Goal: Check status: Check status

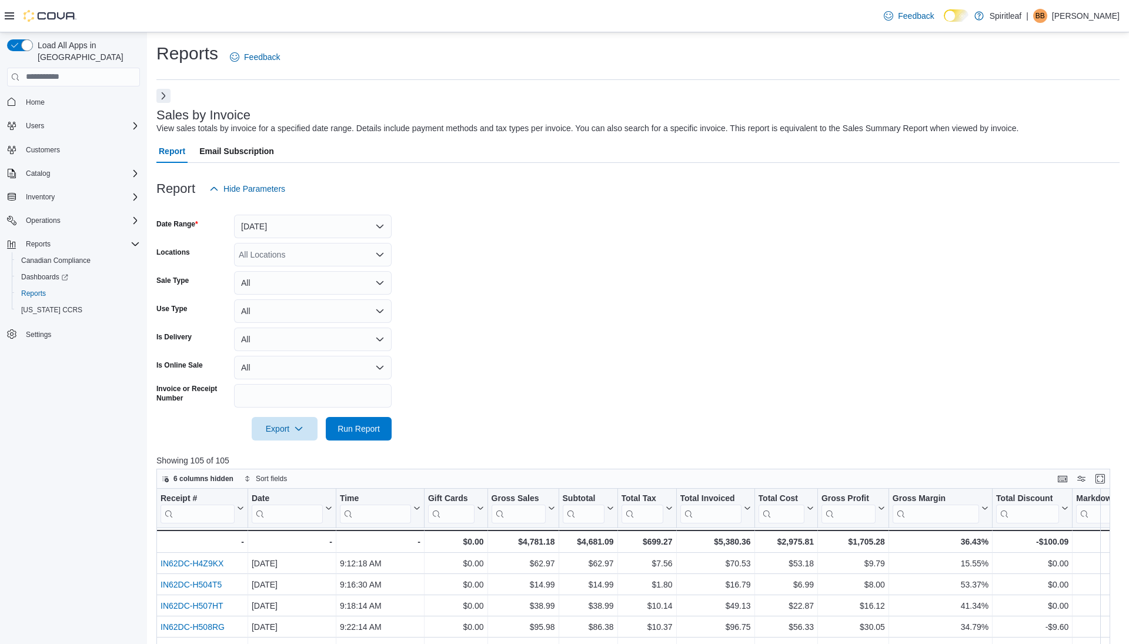
click at [163, 99] on button "Next" at bounding box center [163, 96] width 14 height 14
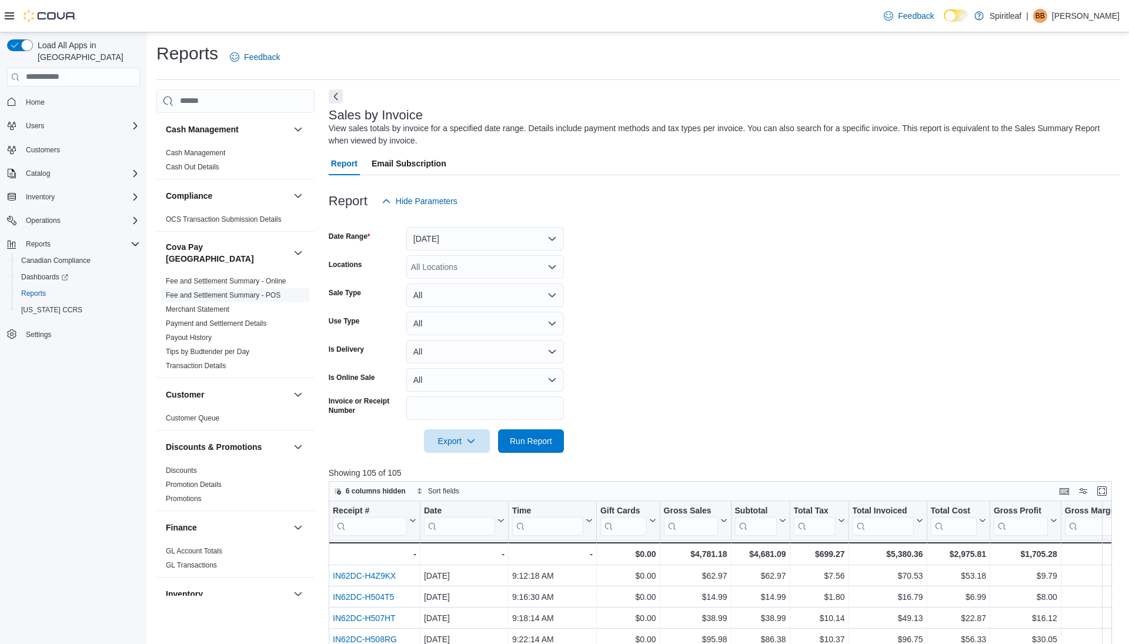
click at [268, 291] on link "Fee and Settlement Summary - POS" at bounding box center [223, 295] width 115 height 8
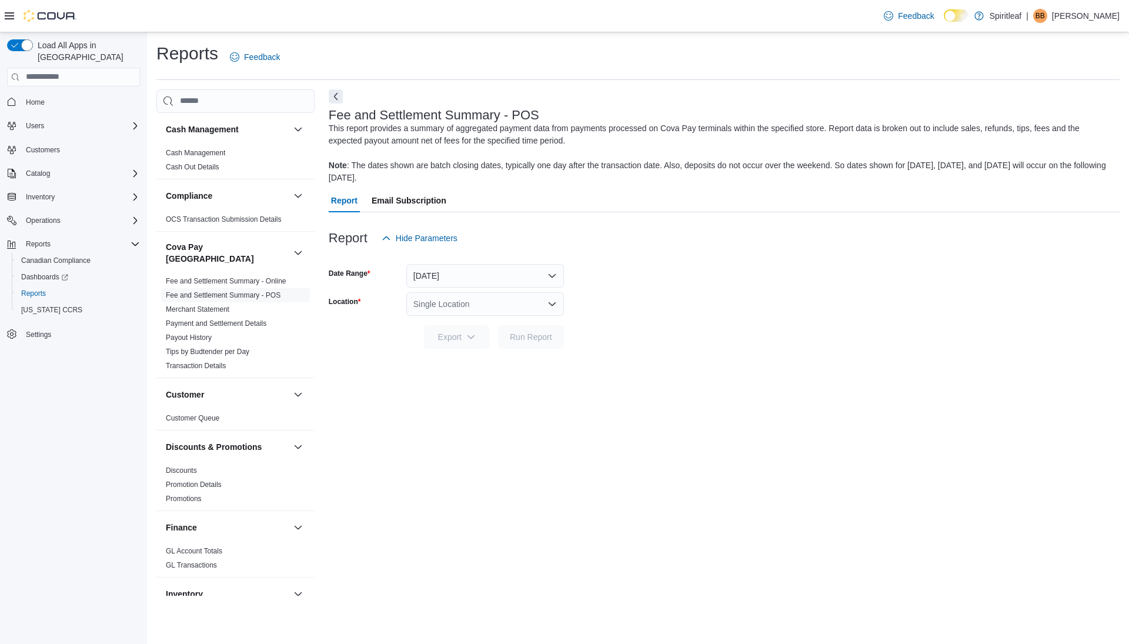
click at [452, 262] on div at bounding box center [724, 257] width 791 height 14
click at [452, 266] on button "[DATE]" at bounding box center [485, 276] width 158 height 24
click at [452, 304] on span "Custom Date" at bounding box center [492, 299] width 134 height 14
click at [378, 329] on input "**********" at bounding box center [385, 323] width 113 height 24
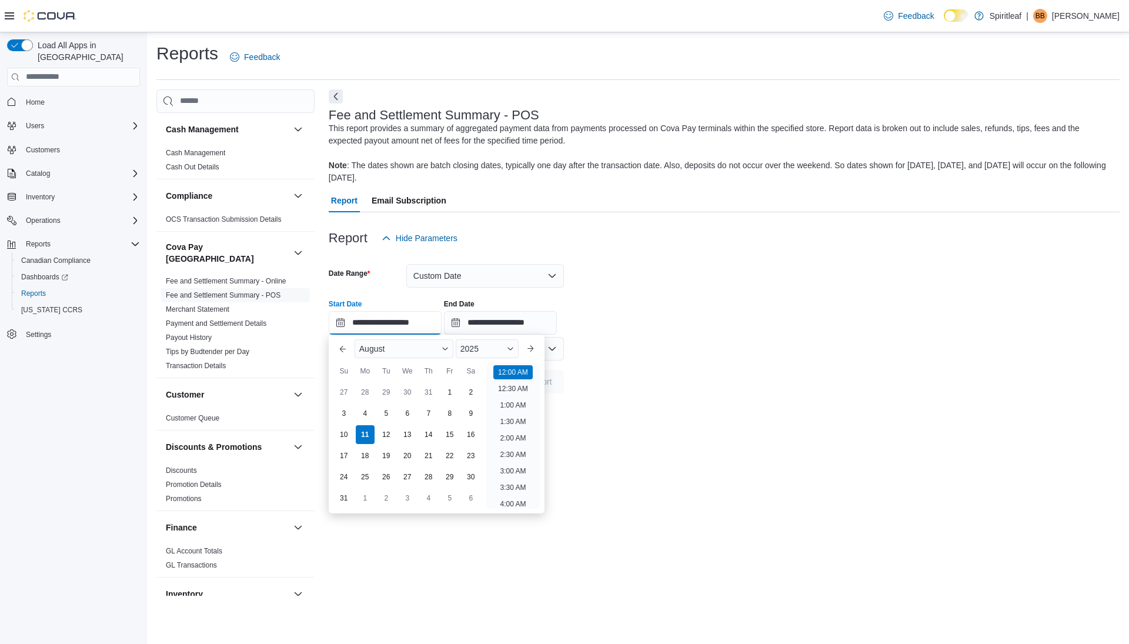
scroll to position [36, 0]
click at [471, 415] on div "9" at bounding box center [470, 413] width 21 height 21
type input "**********"
click at [499, 372] on li "12:00 AM" at bounding box center [512, 370] width 39 height 14
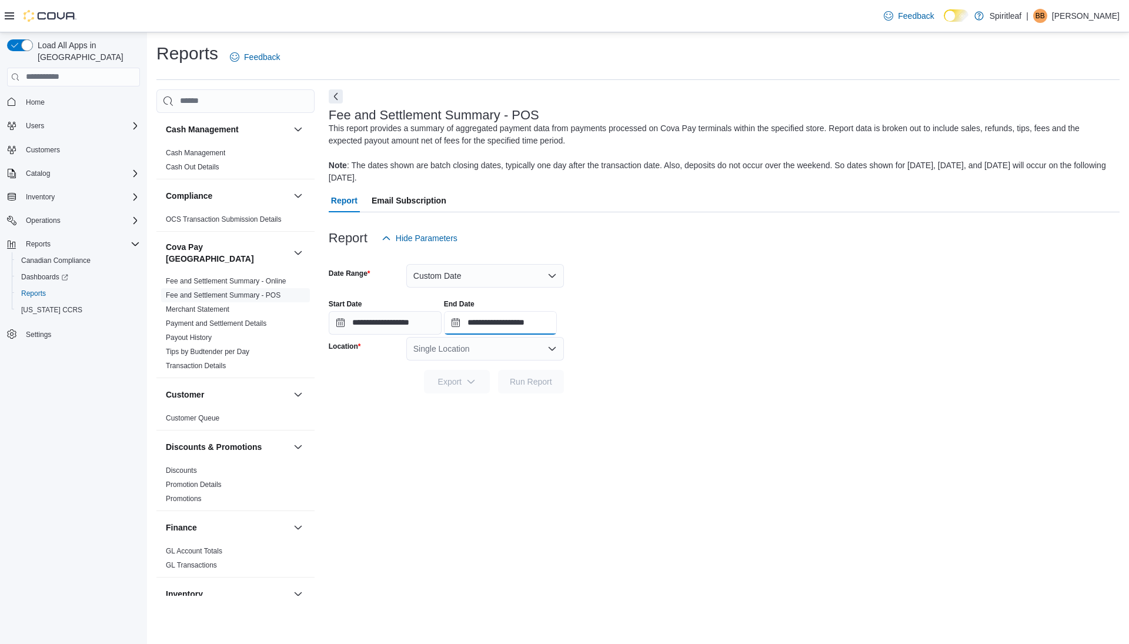
click at [499, 323] on input "**********" at bounding box center [500, 323] width 113 height 24
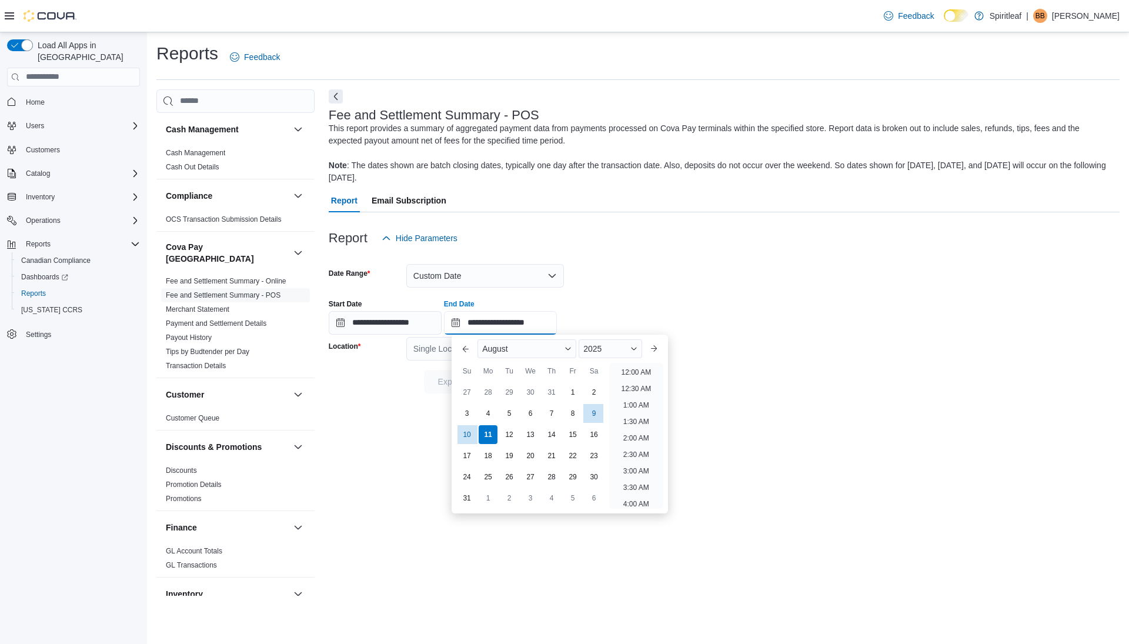
scroll to position [647, 0]
click at [593, 413] on div "9" at bounding box center [594, 413] width 21 height 21
click at [640, 496] on li "11:30 PM" at bounding box center [635, 499] width 39 height 14
type input "**********"
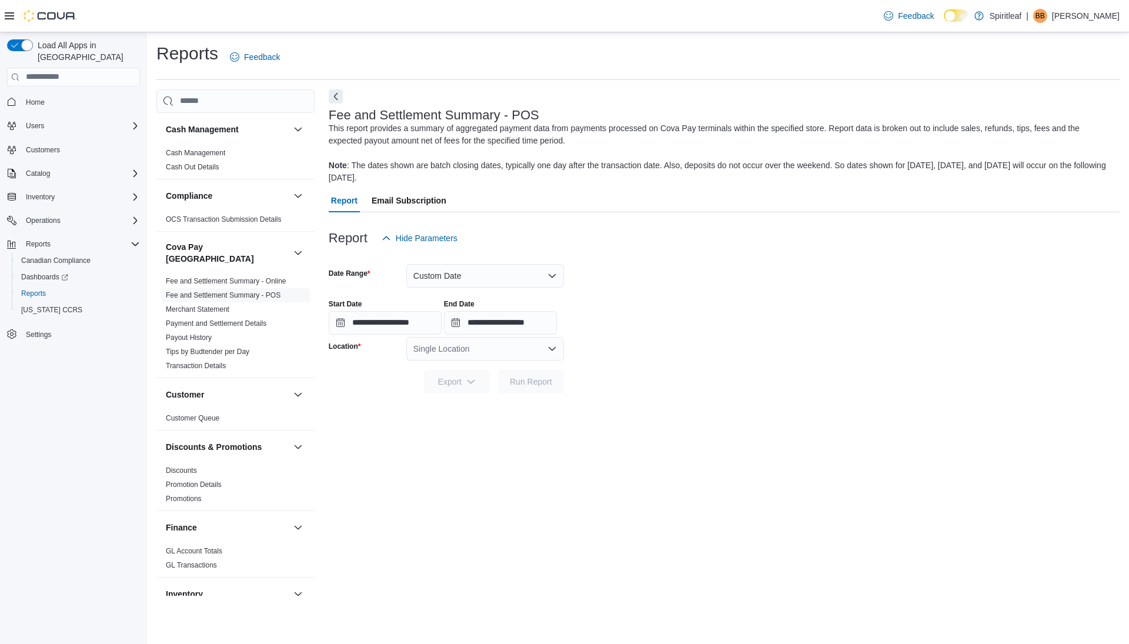
click at [484, 356] on div "Single Location" at bounding box center [485, 349] width 158 height 24
type input "***"
click at [486, 368] on span "101 - [PERSON_NAME]" at bounding box center [507, 369] width 89 height 12
click at [522, 388] on span "Run Report" at bounding box center [531, 381] width 52 height 24
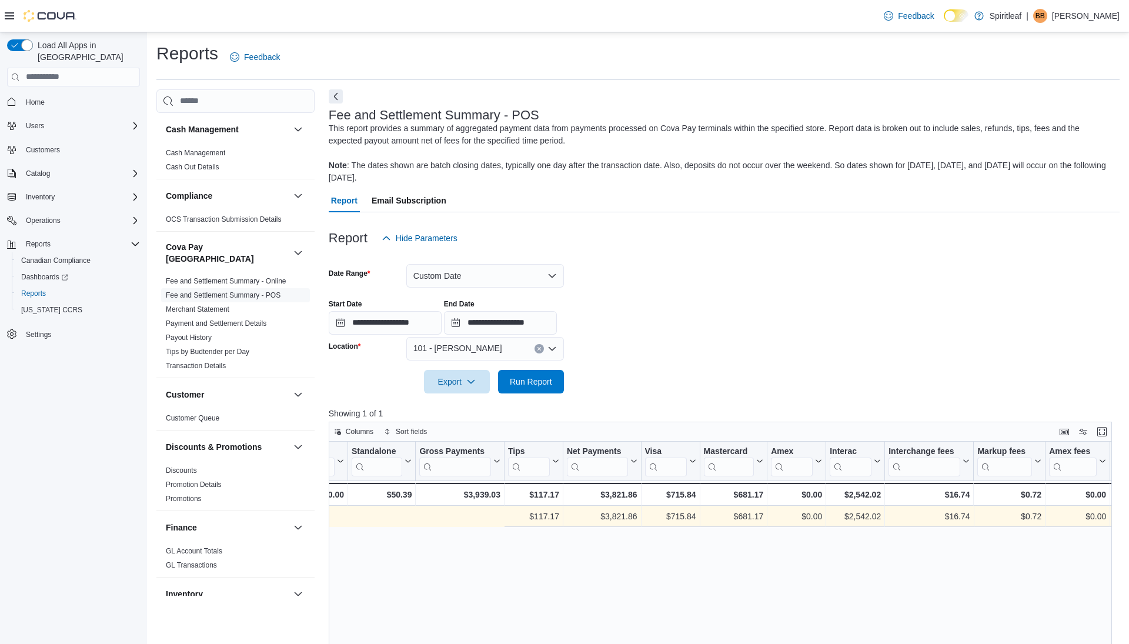
scroll to position [0, 685]
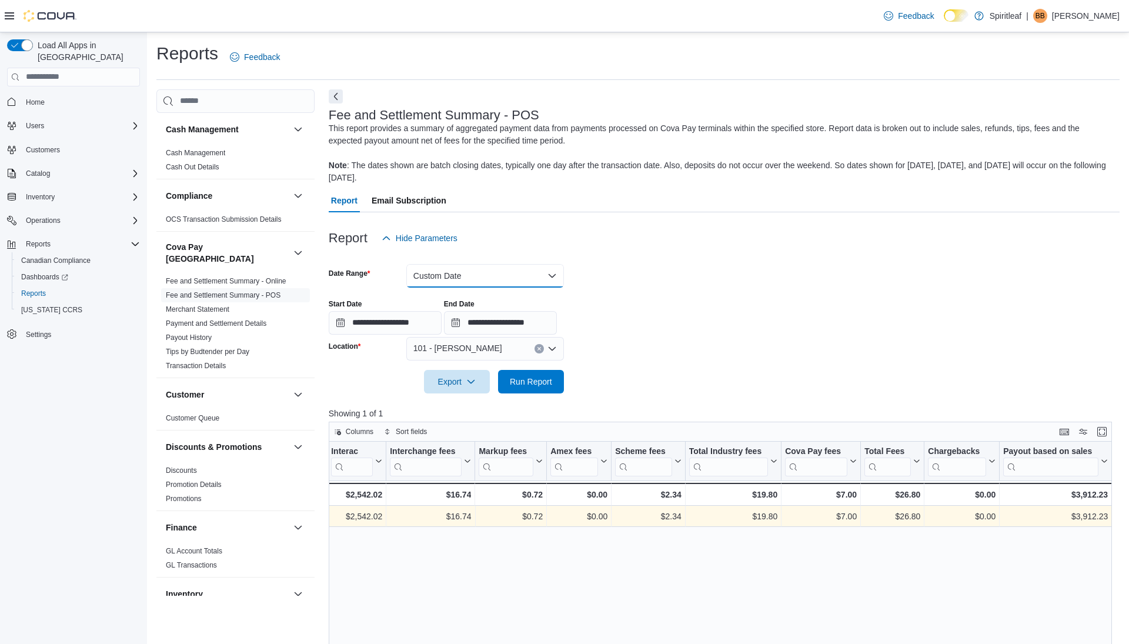
click at [496, 280] on button "Custom Date" at bounding box center [485, 276] width 158 height 24
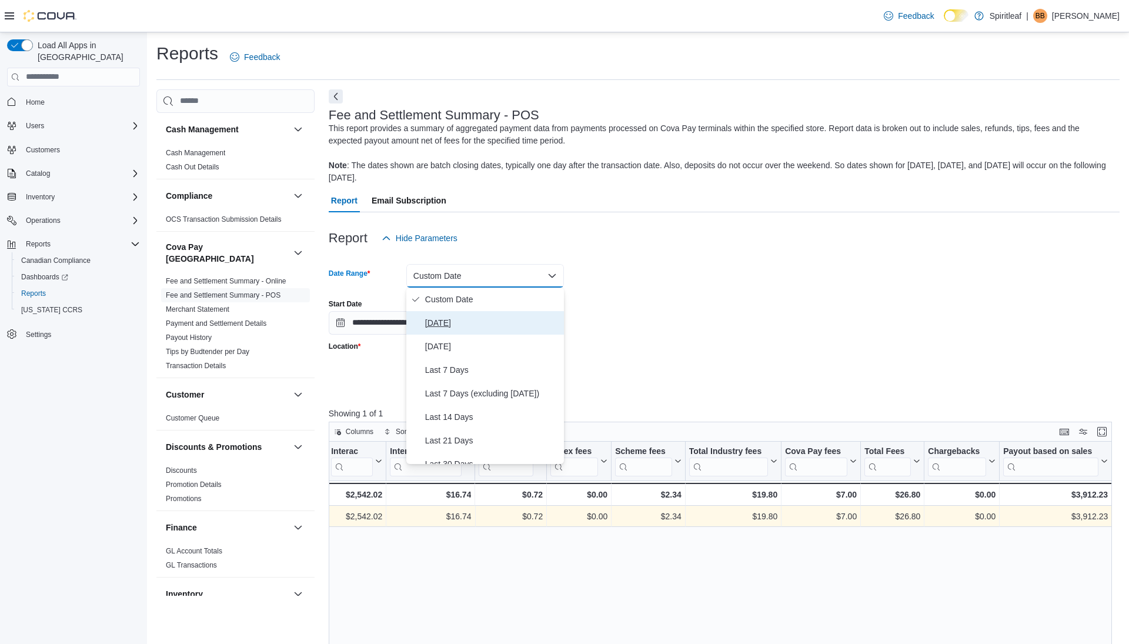
click at [455, 322] on span "[DATE]" at bounding box center [492, 323] width 134 height 14
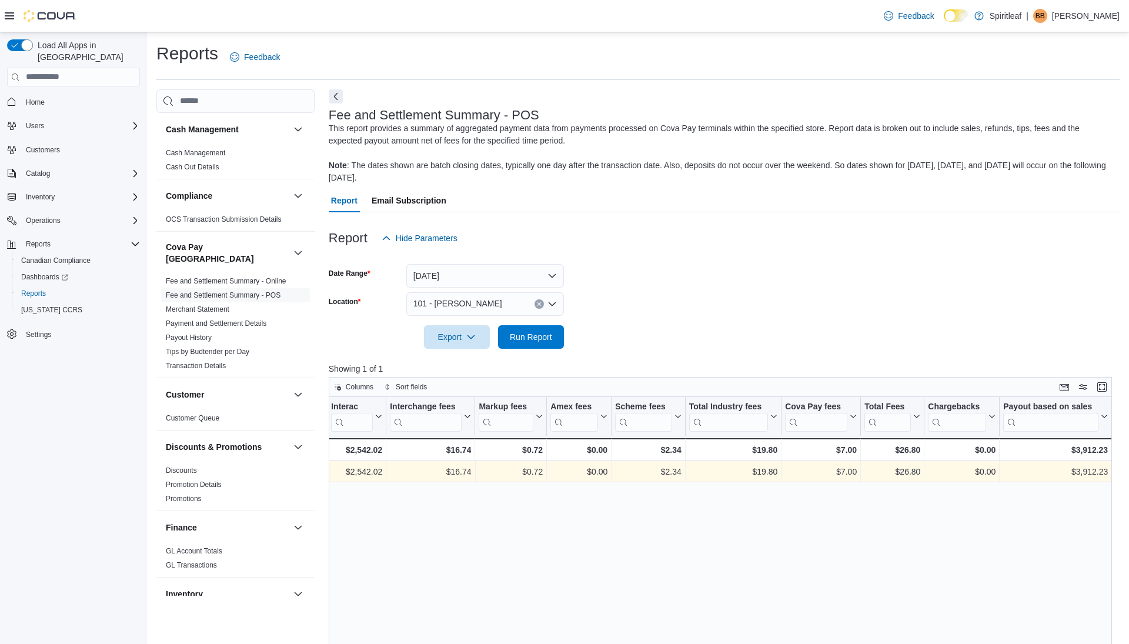
click at [455, 322] on div at bounding box center [724, 320] width 791 height 9
click at [472, 273] on button "[DATE]" at bounding box center [485, 276] width 158 height 24
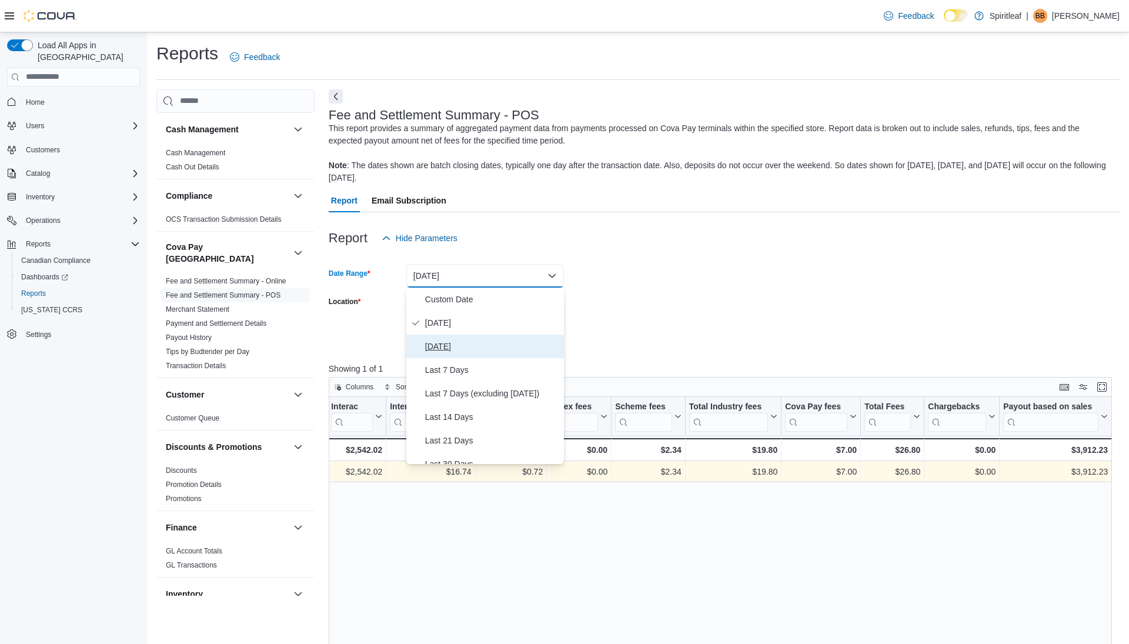
click at [452, 348] on span "[DATE]" at bounding box center [492, 346] width 134 height 14
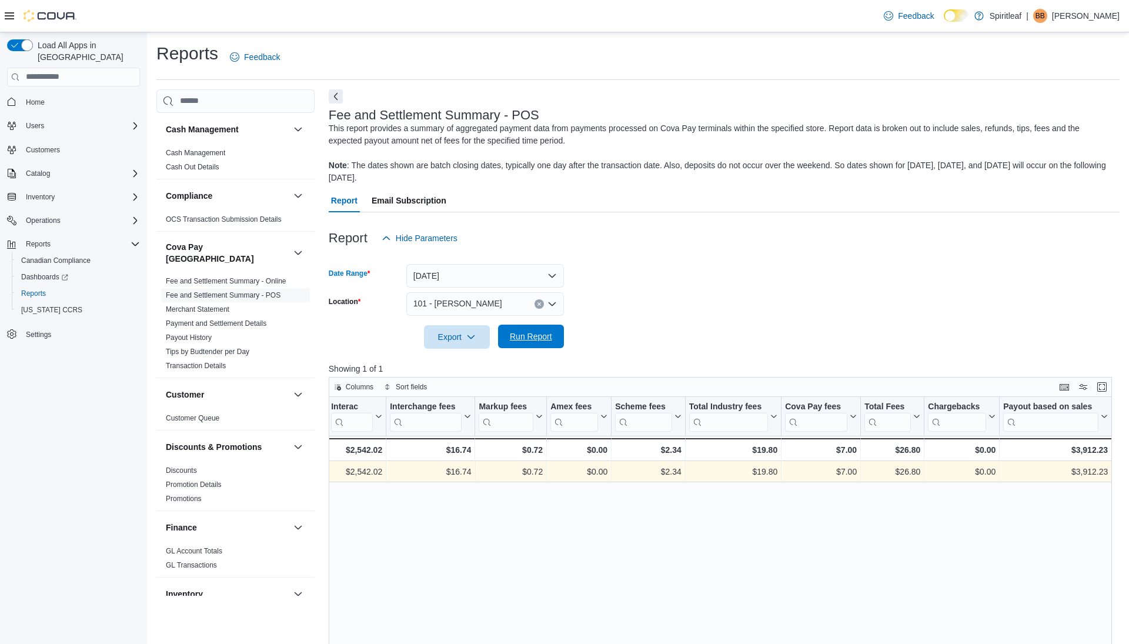
click at [530, 335] on span "Run Report" at bounding box center [531, 336] width 42 height 12
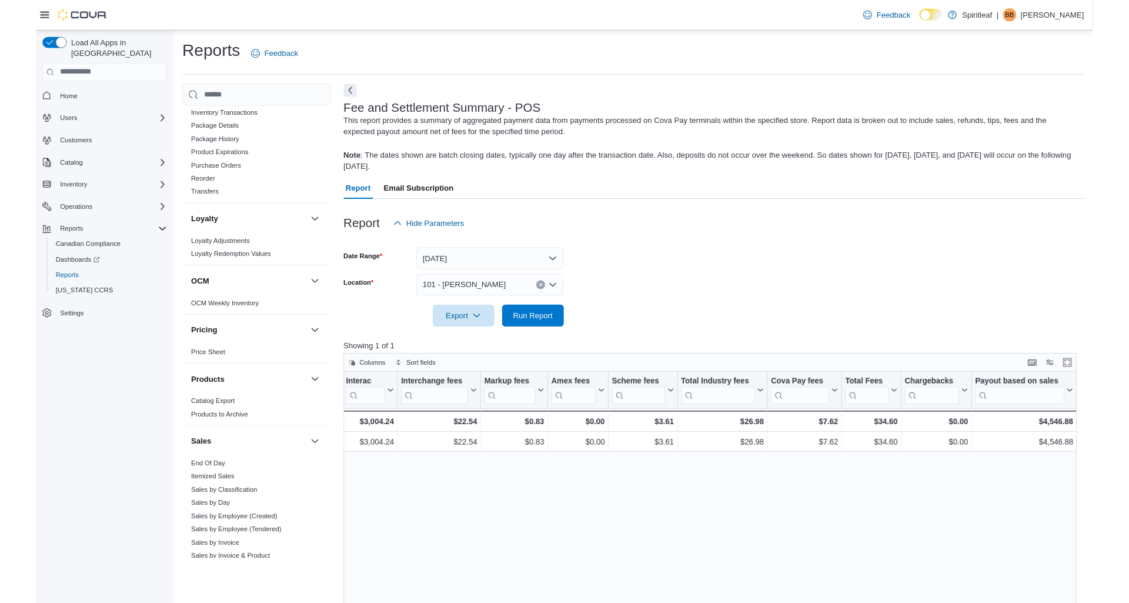
scroll to position [729, 0]
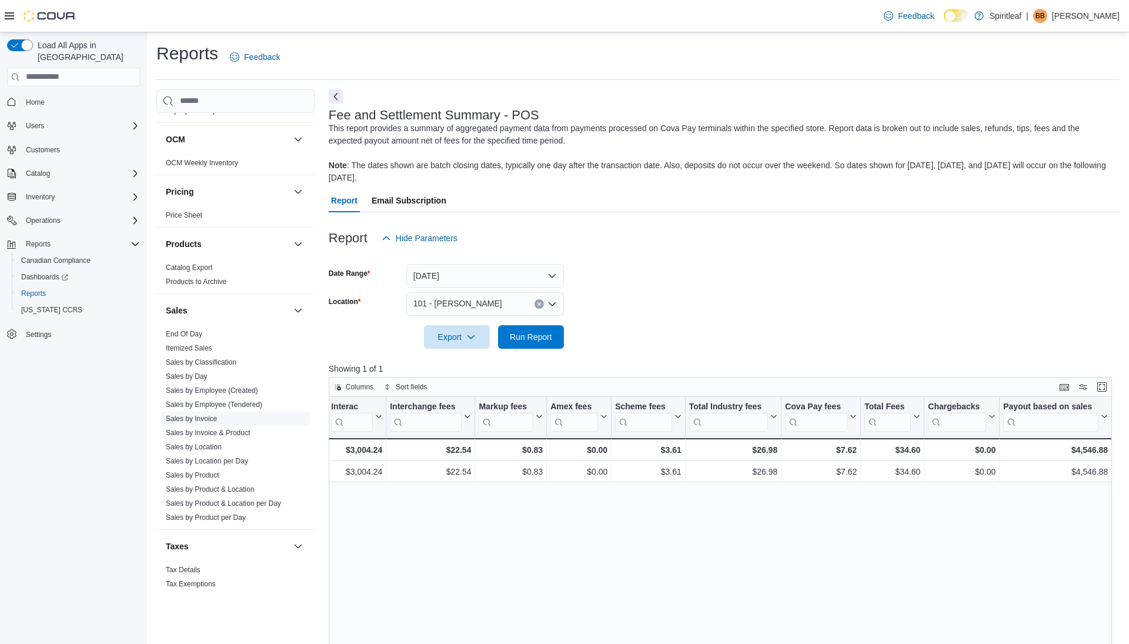
click at [197, 415] on link "Sales by Invoice" at bounding box center [191, 419] width 51 height 8
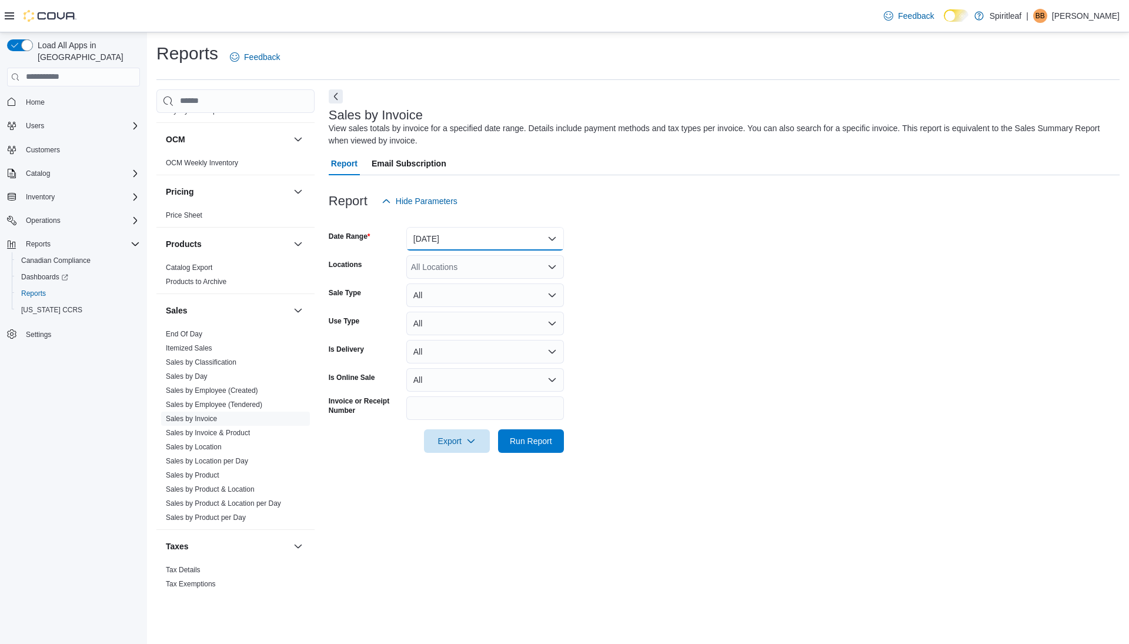
click at [470, 236] on button "[DATE]" at bounding box center [485, 239] width 158 height 24
click at [462, 286] on span "[DATE]" at bounding box center [492, 286] width 134 height 14
click at [531, 435] on span "Run Report" at bounding box center [531, 441] width 42 height 12
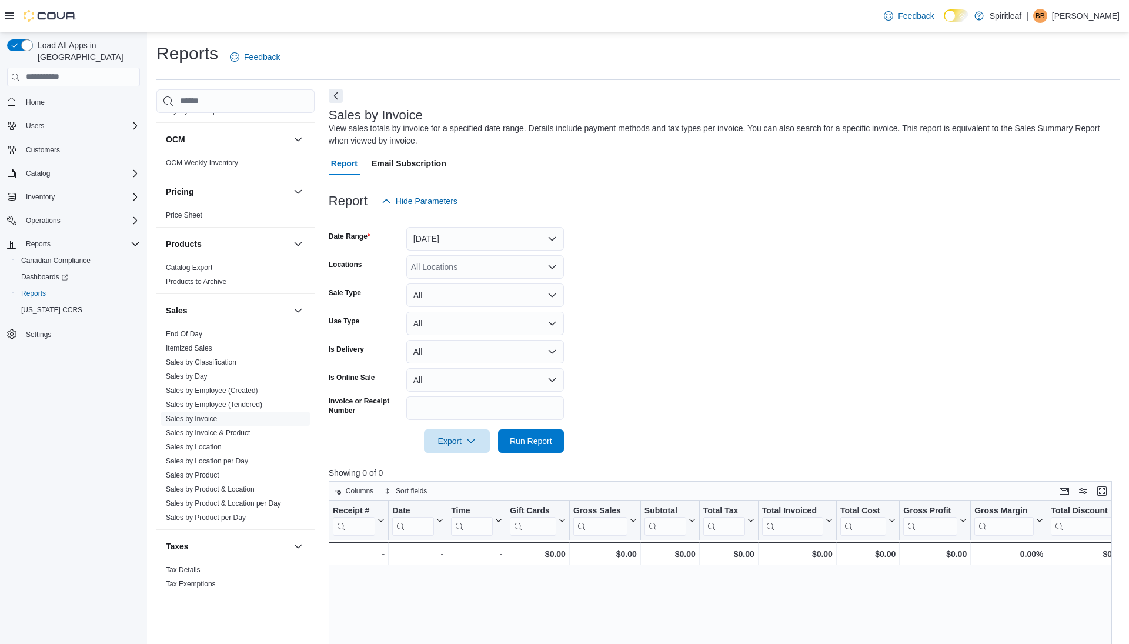
click at [336, 94] on button "Next" at bounding box center [336, 96] width 14 height 14
